Goal: Information Seeking & Learning: Learn about a topic

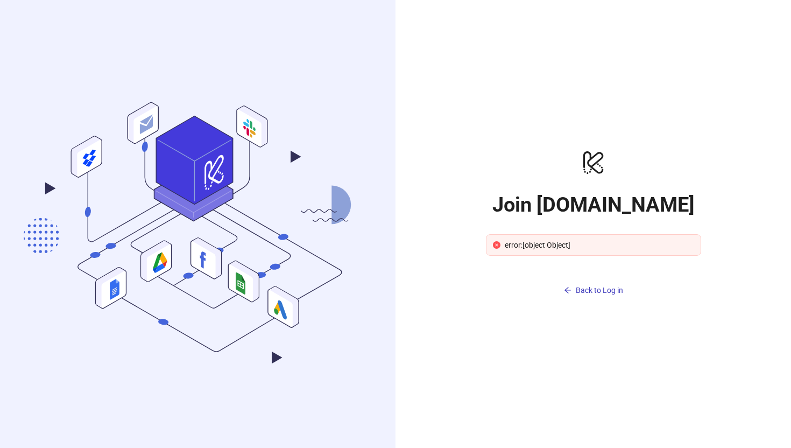
drag, startPoint x: 550, startPoint y: 96, endPoint x: 584, endPoint y: 93, distance: 34.1
click at [551, 96] on div "logo/logo-mobile Join [DOMAIN_NAME] error:[object Object] Back to Log in" at bounding box center [592, 224] width 395 height 448
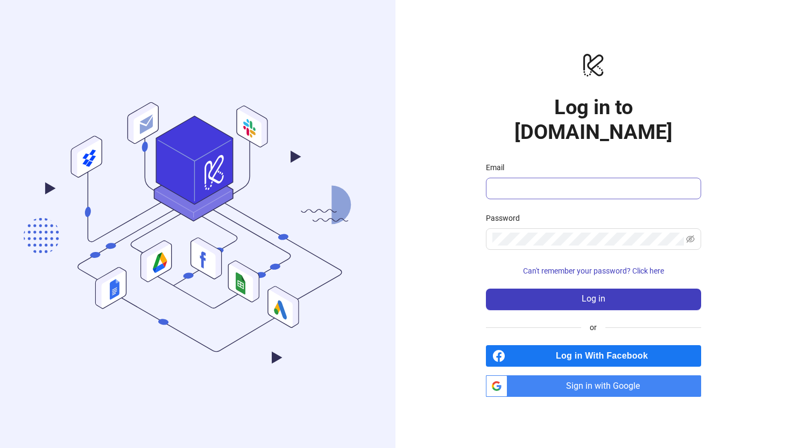
click at [542, 178] on span at bounding box center [593, 189] width 215 height 22
click at [544, 182] on input "Email" at bounding box center [592, 188] width 200 height 13
click at [545, 182] on input "Email" at bounding box center [592, 188] width 200 height 13
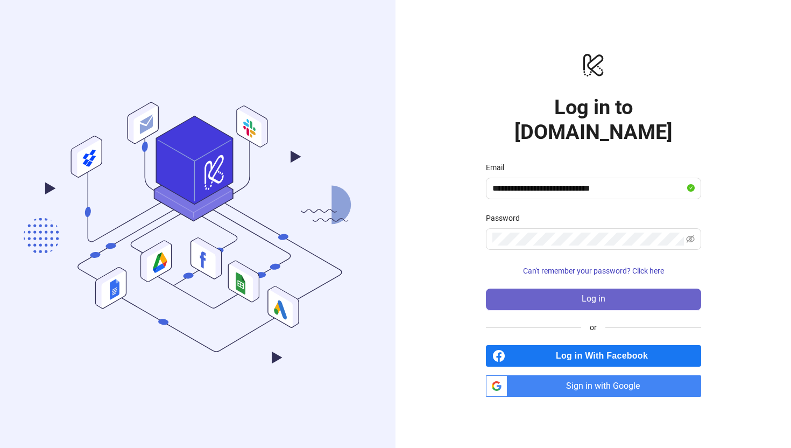
click at [644, 288] on button "Log in" at bounding box center [593, 299] width 215 height 22
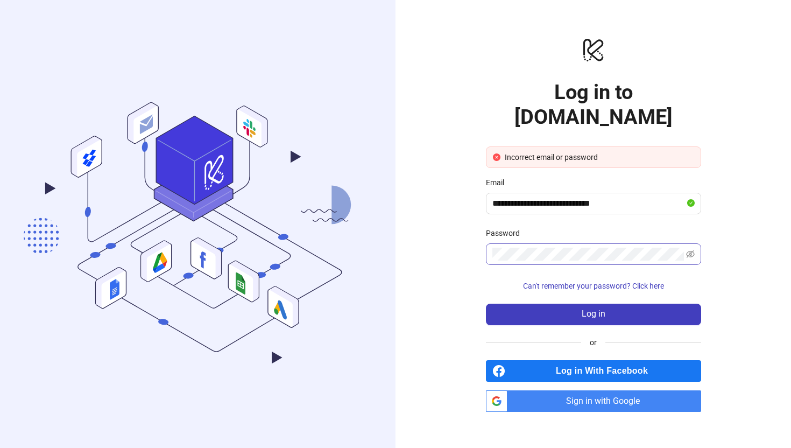
drag, startPoint x: 626, startPoint y: 248, endPoint x: 640, endPoint y: 248, distance: 14.5
click at [640, 248] on span at bounding box center [593, 254] width 215 height 22
click at [693, 250] on icon "eye-invisible" at bounding box center [690, 254] width 9 height 9
click at [496, 243] on span at bounding box center [593, 254] width 215 height 22
click at [486, 303] on button "Log in" at bounding box center [593, 314] width 215 height 22
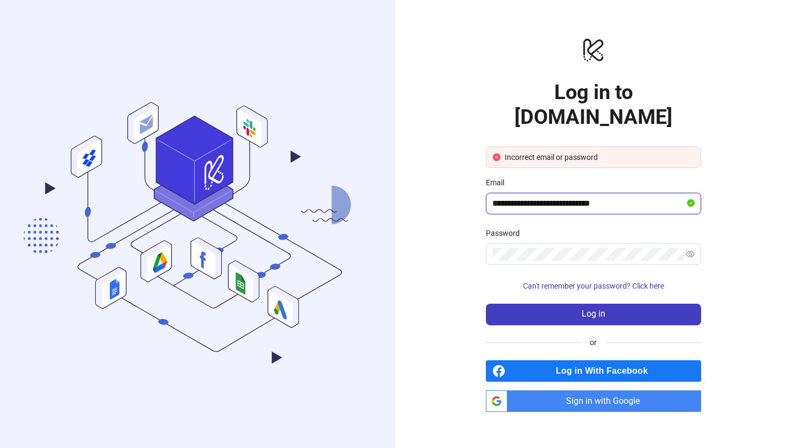
drag, startPoint x: 635, startPoint y: 190, endPoint x: 508, endPoint y: 190, distance: 127.5
click at [508, 197] on input "**********" at bounding box center [588, 203] width 193 height 13
type input "**********"
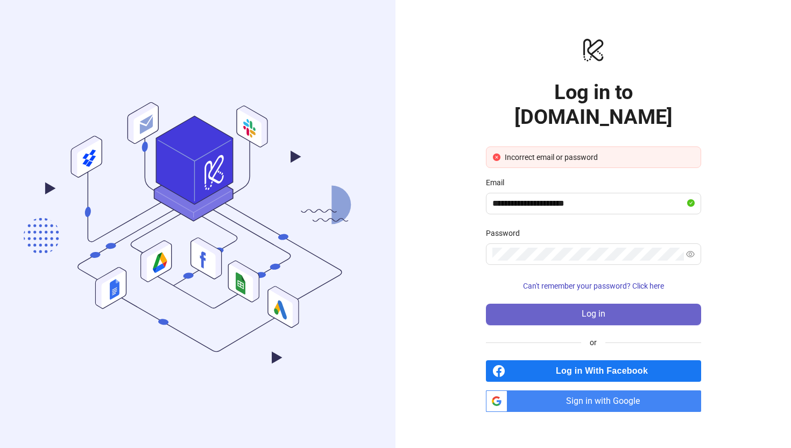
click at [593, 309] on span "Log in" at bounding box center [594, 314] width 24 height 10
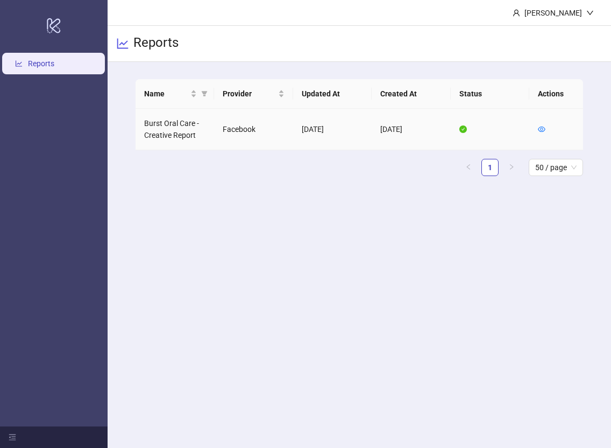
click at [317, 138] on td "[DATE]" at bounding box center [332, 129] width 79 height 41
drag, startPoint x: 542, startPoint y: 128, endPoint x: 504, endPoint y: 32, distance: 103.1
click at [542, 128] on icon "eye" at bounding box center [542, 129] width 8 height 8
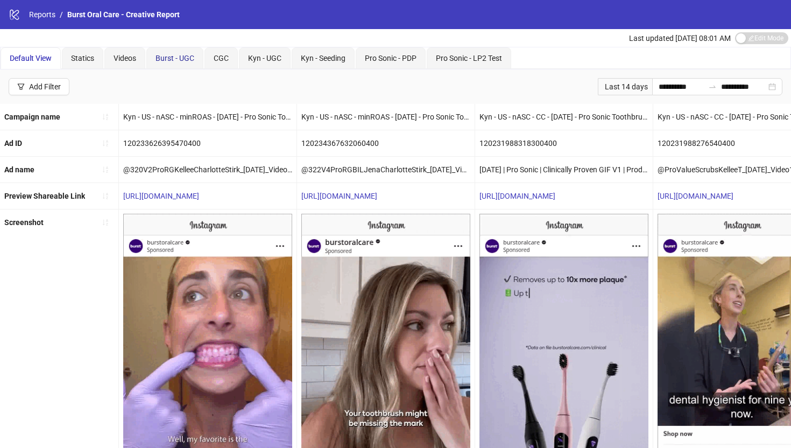
click at [170, 52] on div "Burst - UGC" at bounding box center [174, 58] width 39 height 12
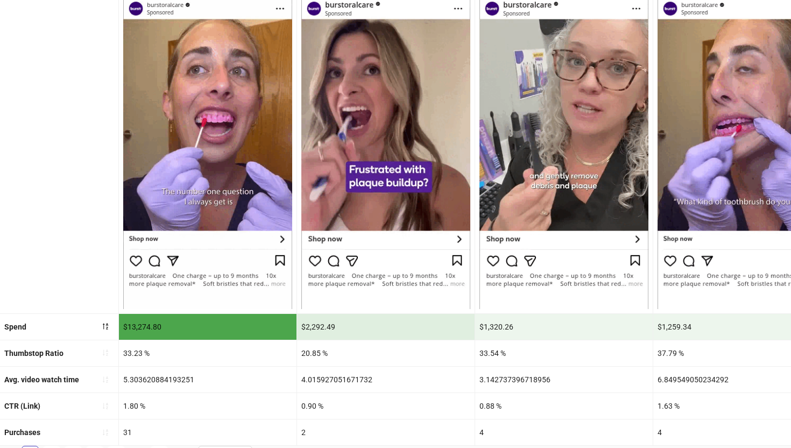
scroll to position [237, 0]
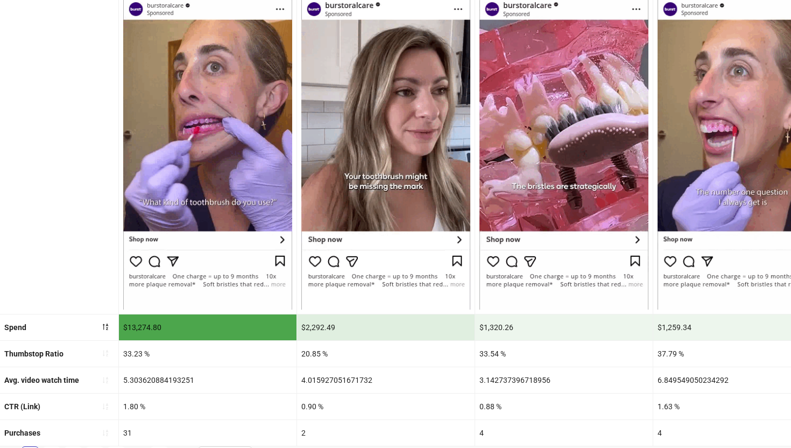
click at [80, 266] on div "Screenshot" at bounding box center [59, 143] width 119 height 341
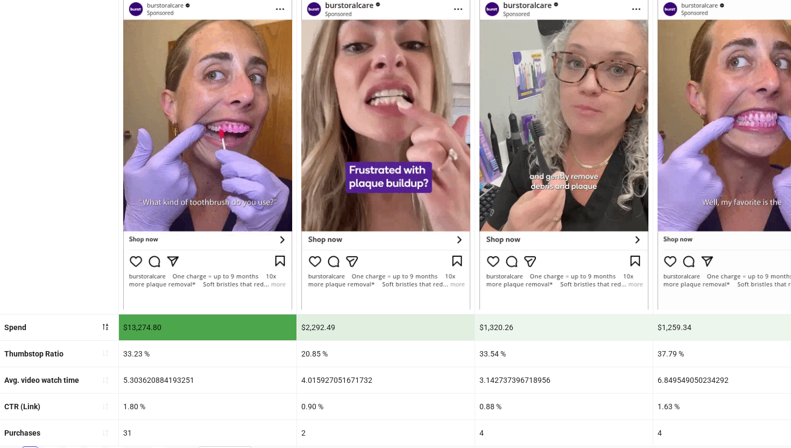
click at [166, 409] on div "1.80 %" at bounding box center [208, 406] width 178 height 26
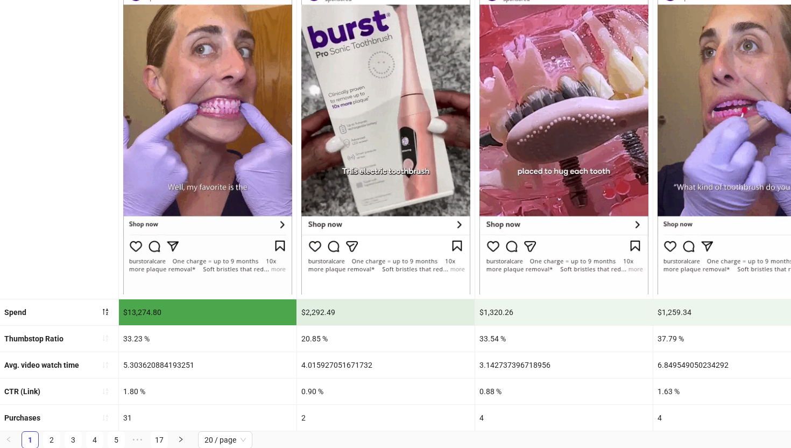
scroll to position [0, 0]
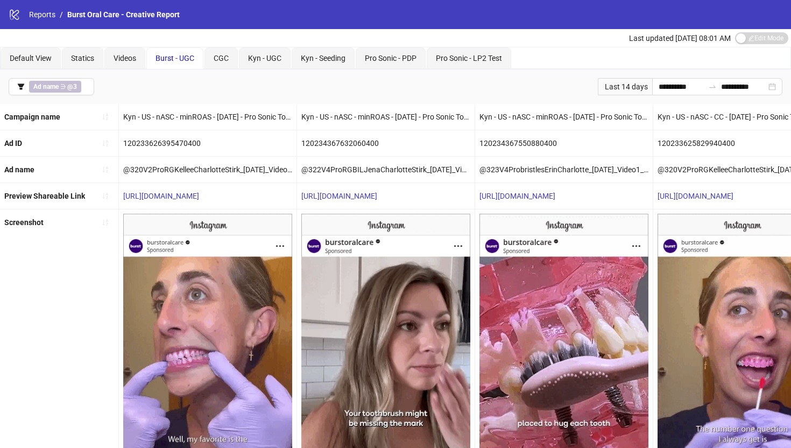
click at [196, 38] on div "Last updated [DATE] 08:01 AM Edit Mode Edit Mode" at bounding box center [395, 38] width 791 height 18
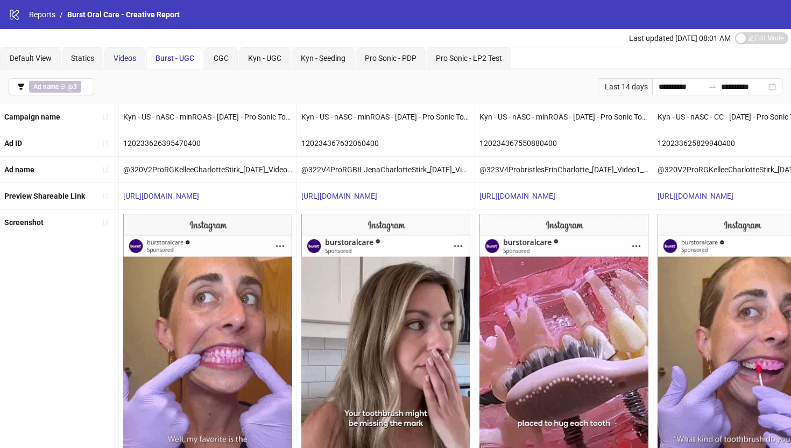
click at [130, 54] on span "Videos" at bounding box center [125, 58] width 23 height 9
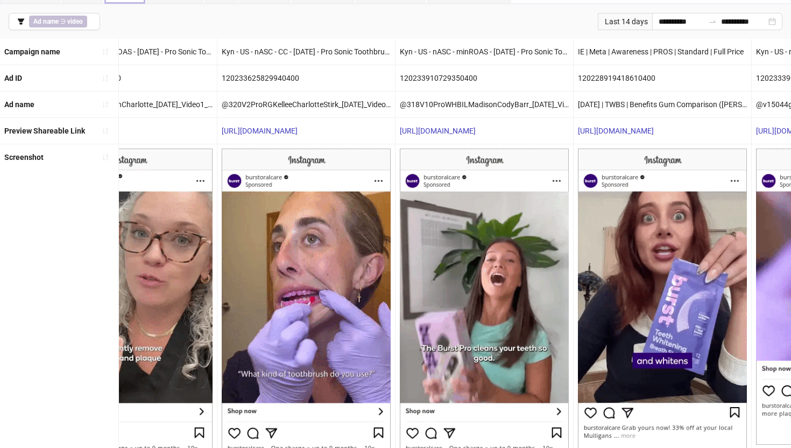
scroll to position [0, 636]
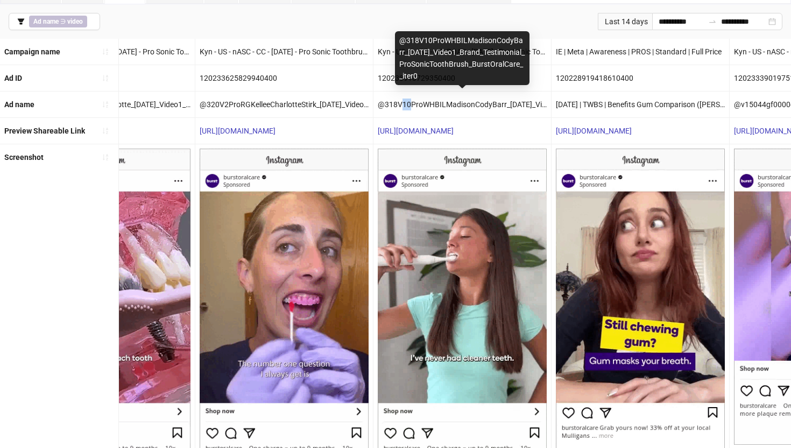
drag, startPoint x: 409, startPoint y: 102, endPoint x: 403, endPoint y: 104, distance: 6.1
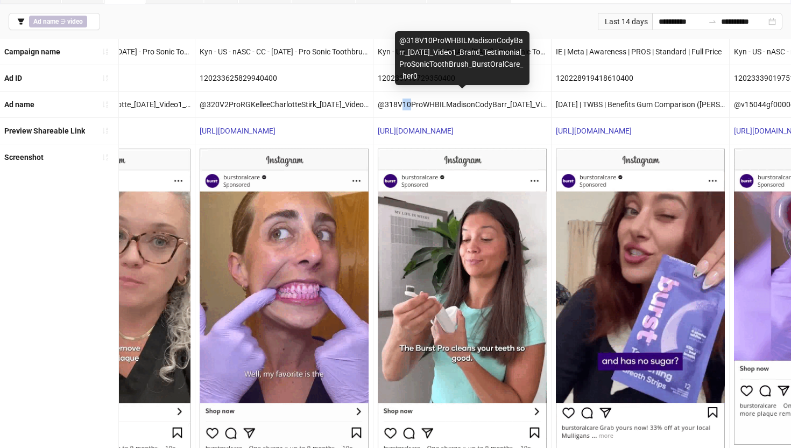
click at [401, 104] on div "@318V10ProWHBILMadisonCodyBarr_[DATE]_Video1_Brand_Testimonial_ProSonicToothBru…" at bounding box center [462, 104] width 178 height 26
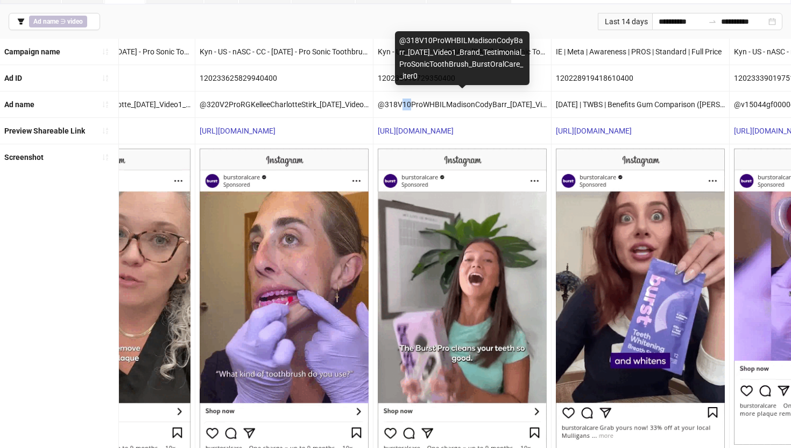
click at [403, 104] on div "@318V10ProWHBILMadisonCodyBarr_[DATE]_Video1_Brand_Testimonial_ProSonicToothBru…" at bounding box center [462, 104] width 178 height 26
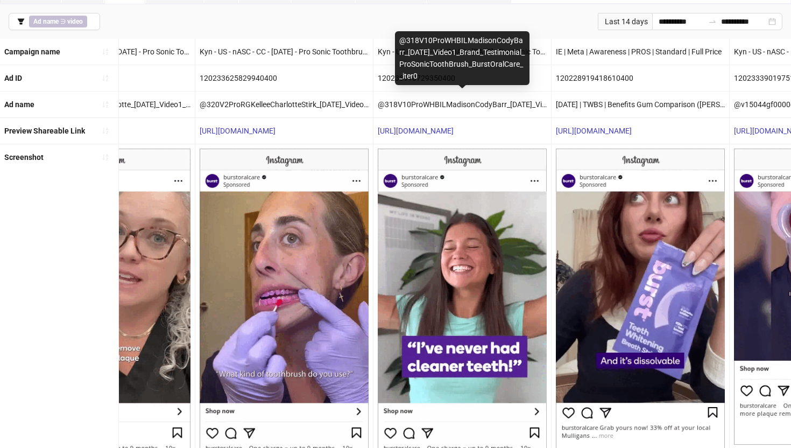
click at [413, 104] on div "@318V10ProWHBILMadisonCodyBarr_[DATE]_Video1_Brand_Testimonial_ProSonicToothBru…" at bounding box center [462, 104] width 178 height 26
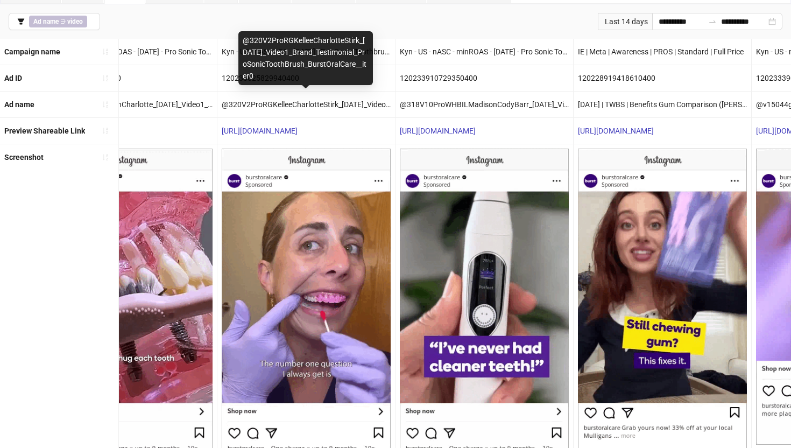
scroll to position [0, 616]
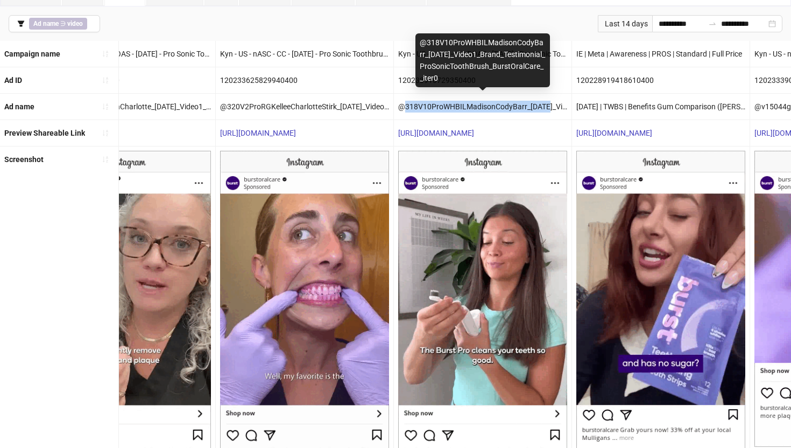
drag, startPoint x: 406, startPoint y: 102, endPoint x: 548, endPoint y: 107, distance: 141.6
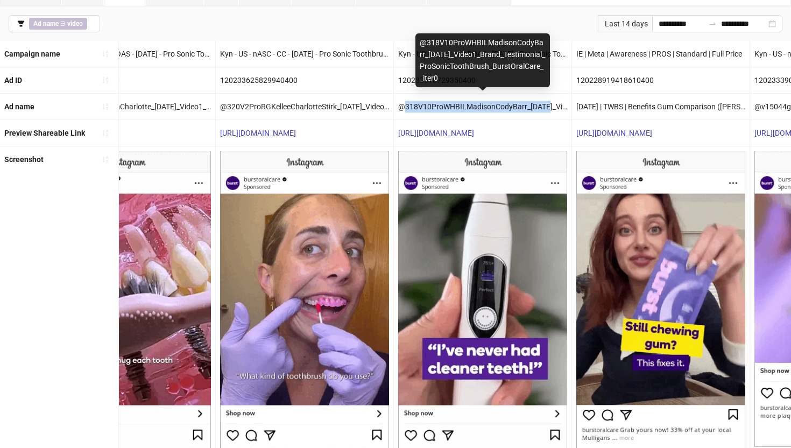
click at [548, 107] on div "@318V10ProWHBILMadisonCodyBarr_[DATE]_Video1_Brand_Testimonial_ProSonicToothBru…" at bounding box center [483, 107] width 178 height 26
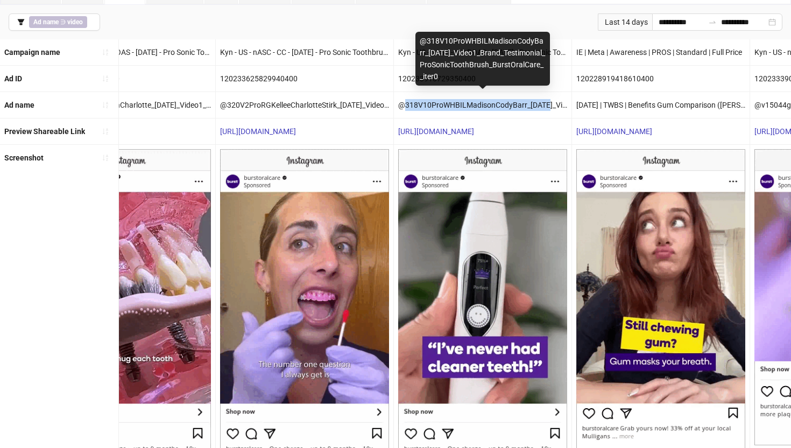
click at [543, 108] on div "@318V10ProWHBILMadisonCodyBarr_[DATE]_Video1_Brand_Testimonial_ProSonicToothBru…" at bounding box center [483, 105] width 178 height 26
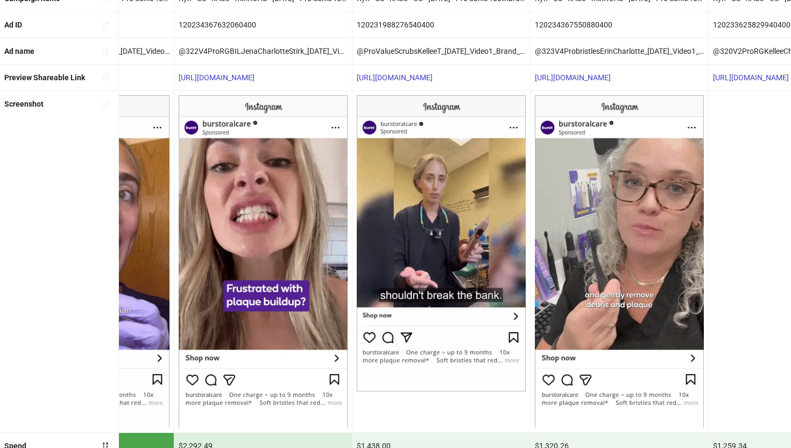
scroll to position [0, 0]
